Goal: Check status: Check status

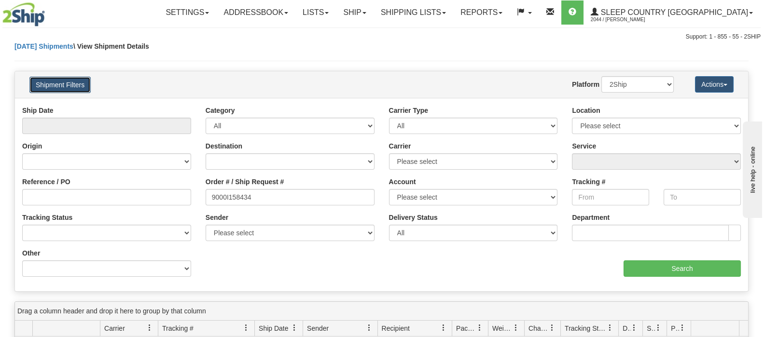
click at [70, 81] on button "Shipment Filters" at bounding box center [59, 85] width 61 height 16
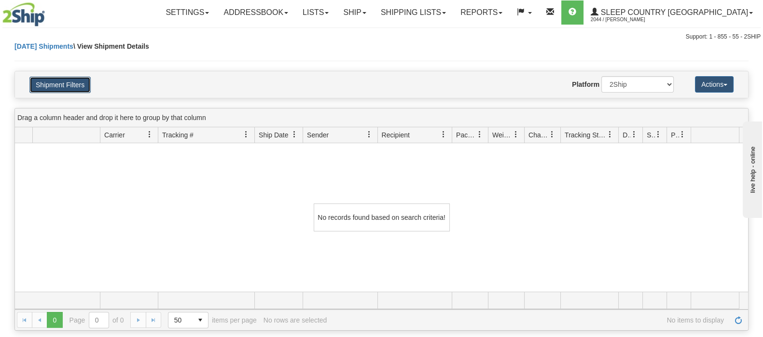
drag, startPoint x: 68, startPoint y: 82, endPoint x: 132, endPoint y: 141, distance: 88.1
click at [68, 82] on button "Shipment Filters" at bounding box center [59, 85] width 61 height 16
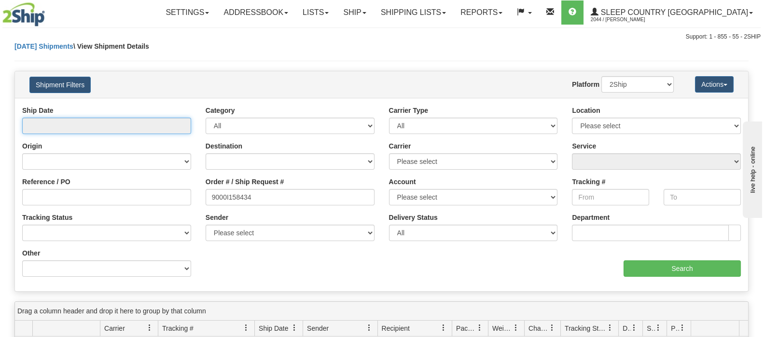
click at [171, 127] on input "text" at bounding box center [106, 126] width 169 height 16
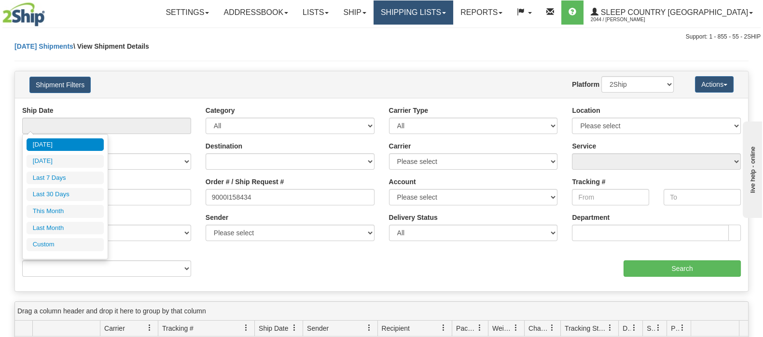
click at [453, 9] on link "Shipping lists" at bounding box center [413, 12] width 80 height 24
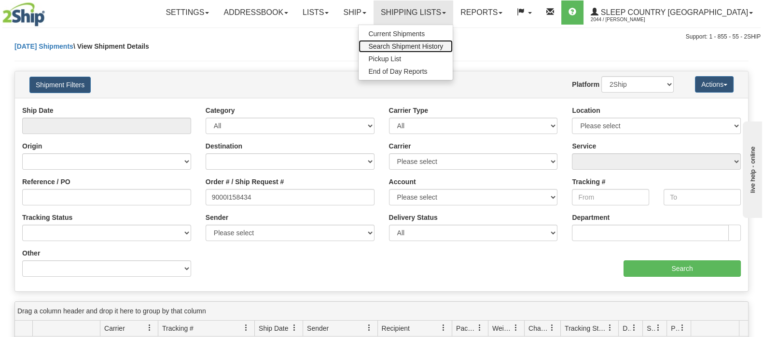
click at [443, 44] on span "Search Shipment History" at bounding box center [405, 46] width 75 height 8
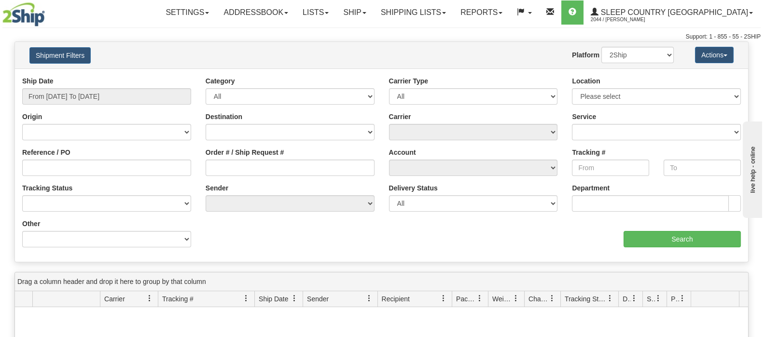
click at [80, 105] on div "Ship Date From 10/13/2025 To 10/14/2025" at bounding box center [106, 94] width 183 height 36
drag, startPoint x: 75, startPoint y: 96, endPoint x: 80, endPoint y: 138, distance: 42.7
click at [75, 97] on input "From 10/13/2025 To 10/14/2025" at bounding box center [106, 96] width 169 height 16
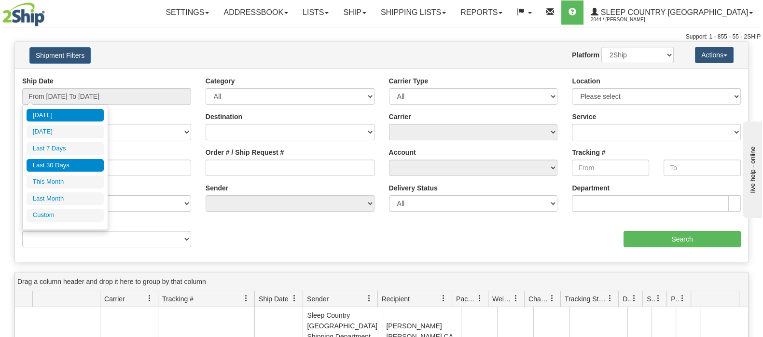
drag, startPoint x: 80, startPoint y: 163, endPoint x: 150, endPoint y: 164, distance: 70.5
click at [82, 164] on li "Last 30 Days" at bounding box center [65, 165] width 77 height 13
type input "From 09/15/2025 To 10/14/2025"
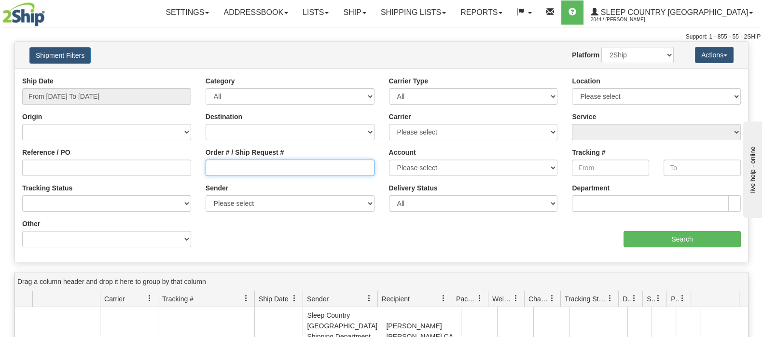
click at [282, 165] on input "Order # / Ship Request #" at bounding box center [290, 168] width 169 height 16
paste input "9007I167190"
type input "9007I167190"
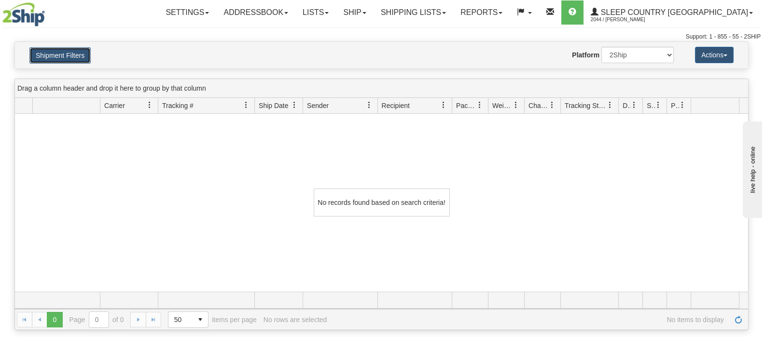
click at [78, 54] on button "Shipment Filters" at bounding box center [59, 55] width 61 height 16
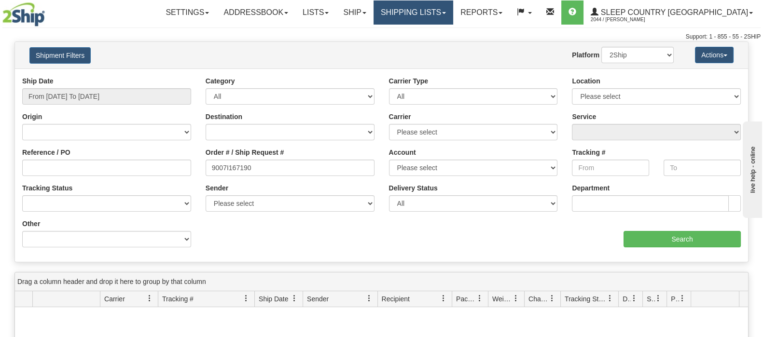
click at [453, 13] on link "Shipping lists" at bounding box center [413, 12] width 80 height 24
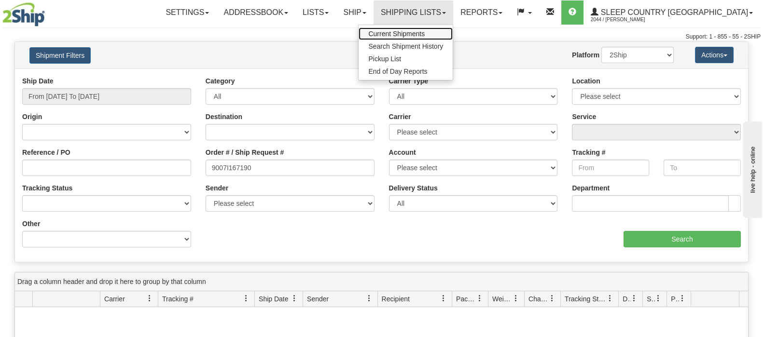
click at [453, 28] on link "Current Shipments" at bounding box center [406, 34] width 94 height 13
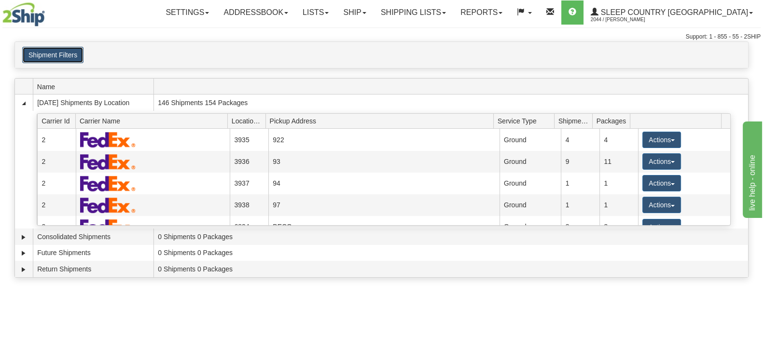
click at [69, 52] on button "Shipment Filters" at bounding box center [52, 55] width 61 height 16
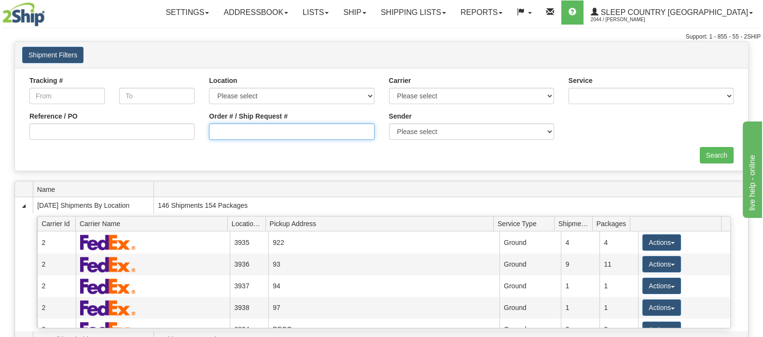
click at [243, 133] on input "Order # / Ship Request #" at bounding box center [291, 132] width 165 height 16
paste input "9007I167190"
type input "9007I167190"
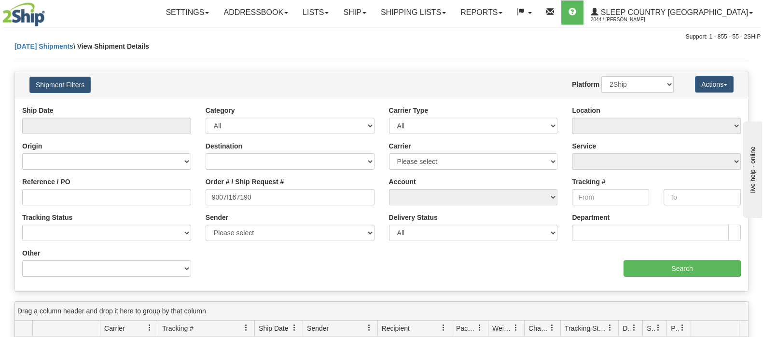
scroll to position [241, 0]
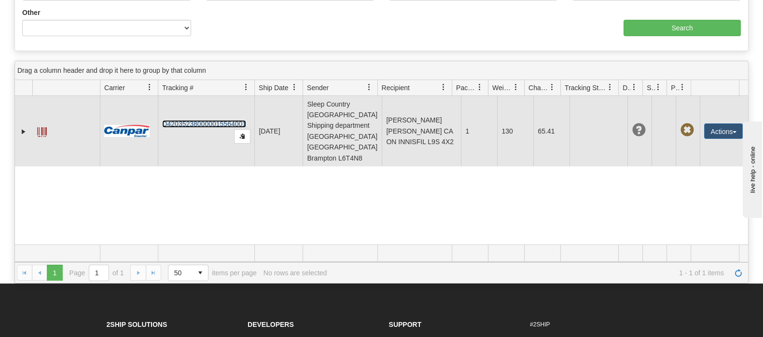
click at [207, 120] on link "D420352380000015564001" at bounding box center [204, 124] width 84 height 8
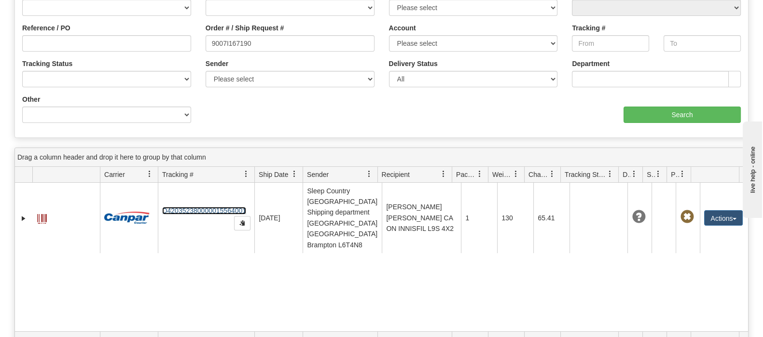
scroll to position [60, 0]
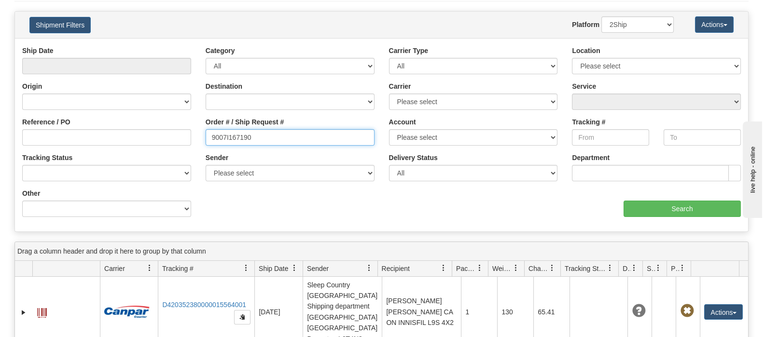
drag, startPoint x: 286, startPoint y: 135, endPoint x: 133, endPoint y: 136, distance: 152.5
click at [134, 46] on div "Reference / PO Order # / Ship Request # 9007I167190 Account Please select [GEOG…" at bounding box center [381, 46] width 733 height 0
